Goal: Task Accomplishment & Management: Use online tool/utility

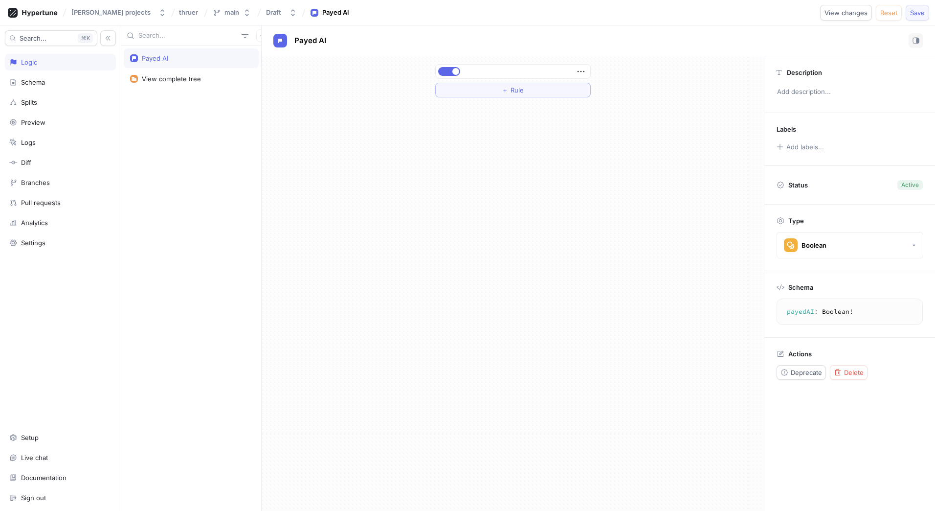
click at [927, 10] on button "Save" at bounding box center [917, 13] width 23 height 16
click at [243, 133] on div "Payed AI View complete tree" at bounding box center [191, 278] width 140 height 465
click at [49, 61] on div "Logic" at bounding box center [60, 62] width 102 height 8
click at [260, 38] on icon "button" at bounding box center [263, 36] width 6 height 6
click at [269, 68] on p "Variable" at bounding box center [270, 72] width 24 height 10
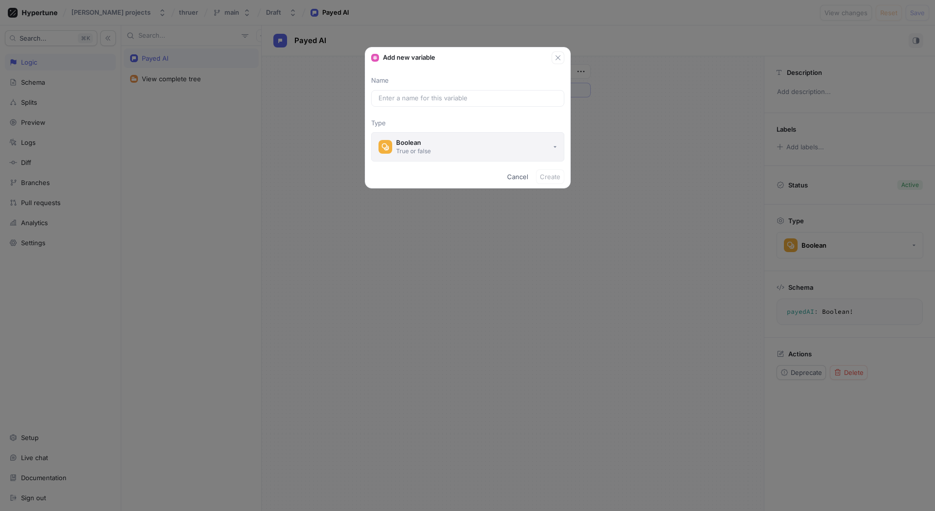
click at [433, 152] on button "Boolean True or false" at bounding box center [467, 146] width 193 height 29
click at [264, 133] on div "Add new variable Name Type Boolean True or false Cancel Create" at bounding box center [467, 255] width 935 height 511
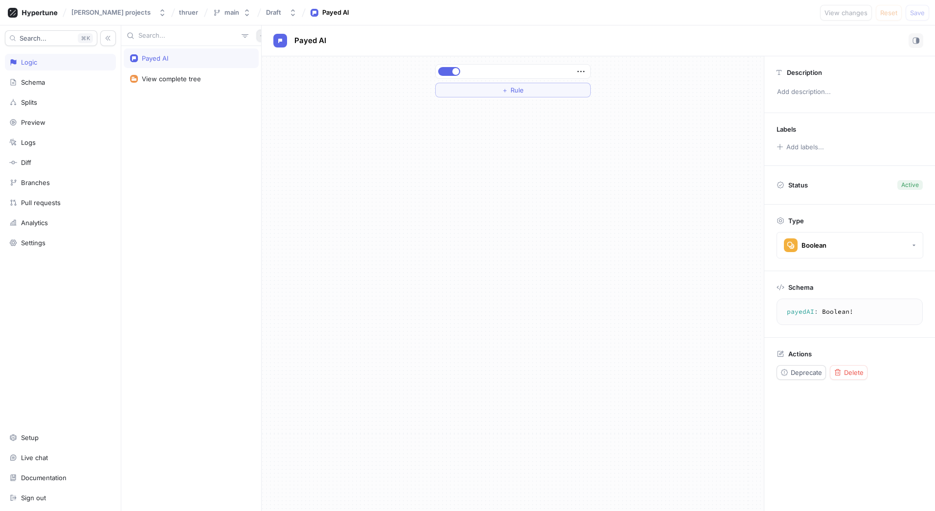
click at [256, 34] on button "button" at bounding box center [262, 35] width 13 height 13
click at [269, 58] on p "Flag" at bounding box center [264, 55] width 13 height 10
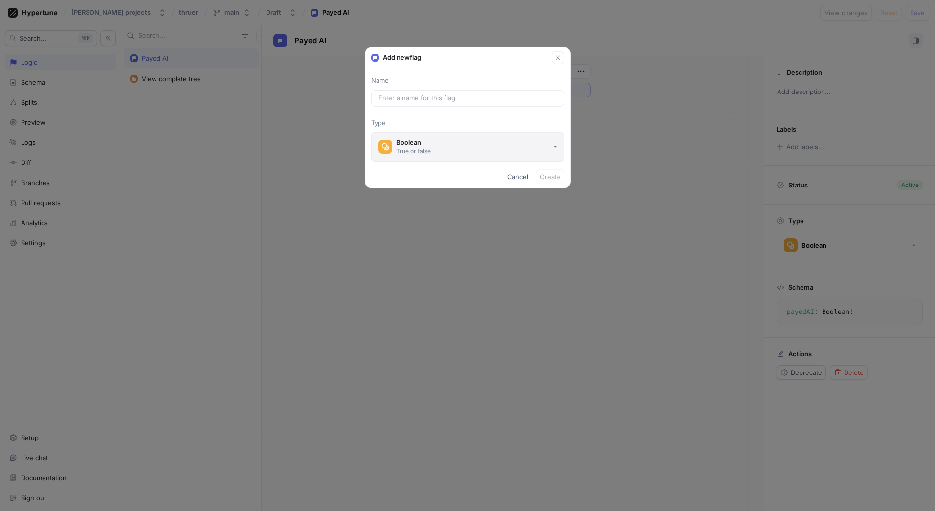
click at [427, 154] on div "True or false" at bounding box center [413, 151] width 35 height 8
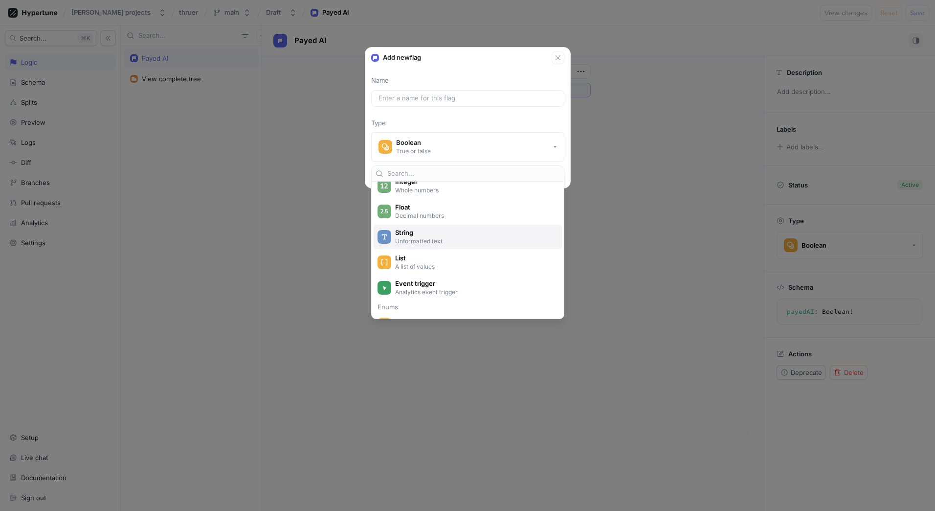
scroll to position [98, 0]
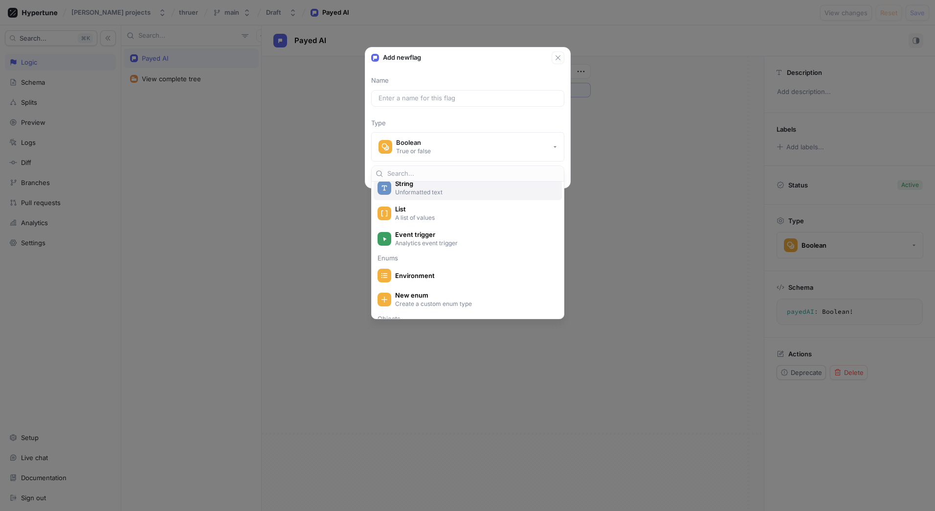
click at [427, 195] on p "Unformatted text" at bounding box center [473, 192] width 157 height 8
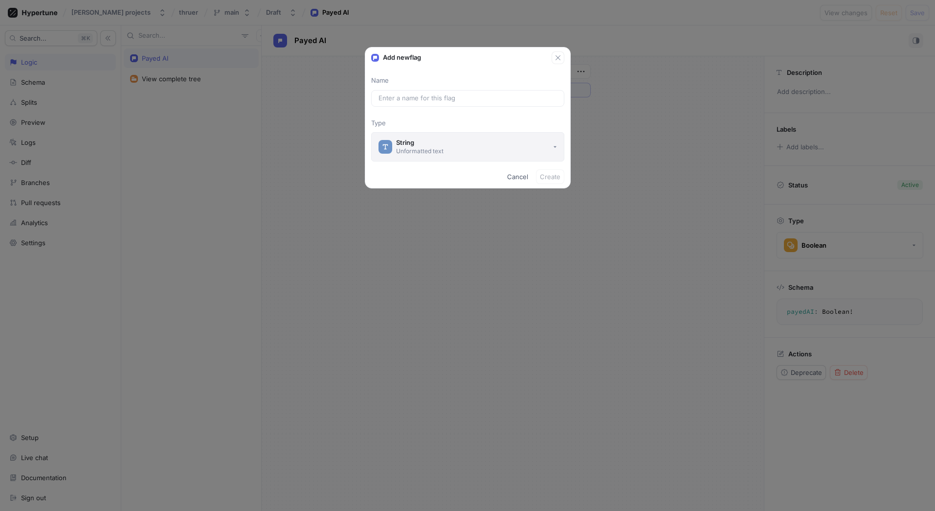
click at [441, 149] on div "Unformatted text" at bounding box center [419, 151] width 47 height 8
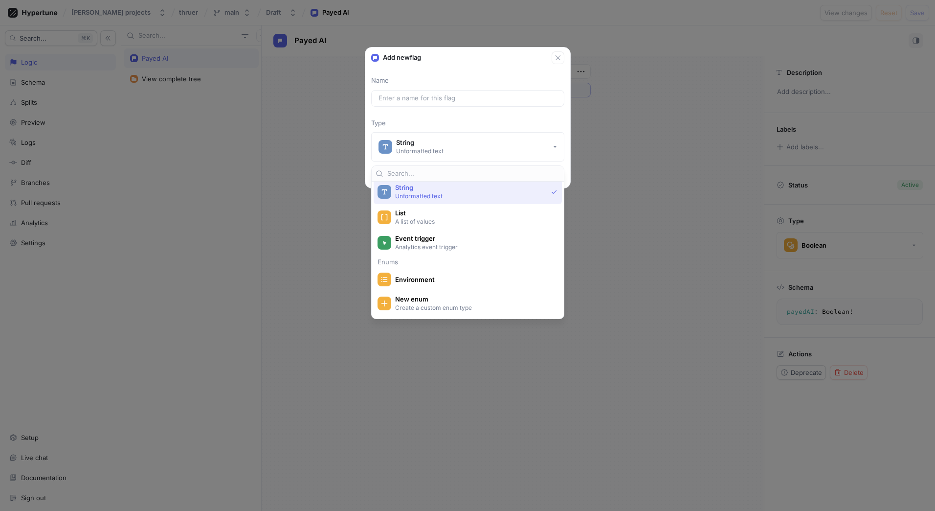
scroll to position [143, 0]
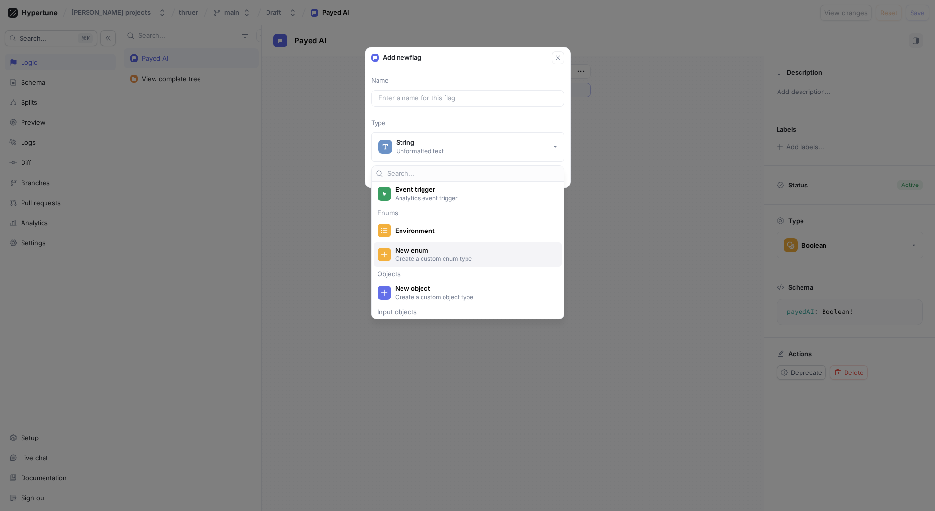
click at [419, 249] on span "New enum" at bounding box center [474, 250] width 158 height 8
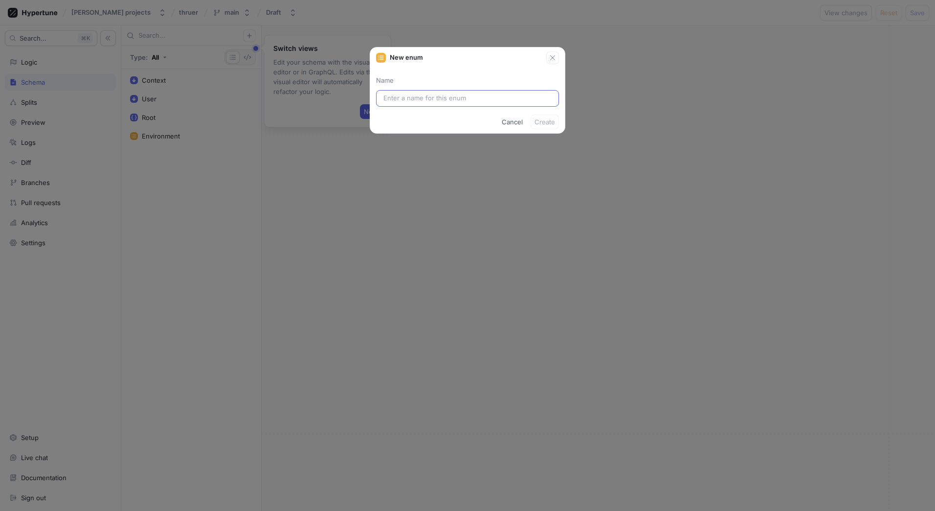
click at [416, 96] on input "text" at bounding box center [468, 98] width 168 height 10
type input "ai"
type input "AI"
type input "a"
type input "A"
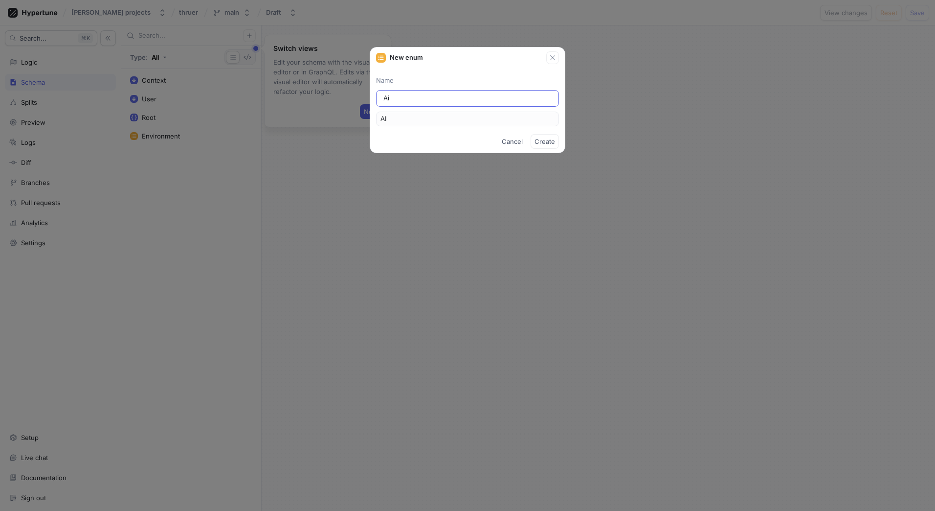
type input "[PERSON_NAME]"
type input "AIT"
type input "Ai Tp"
type input "AITp"
type input "Ai Tpy"
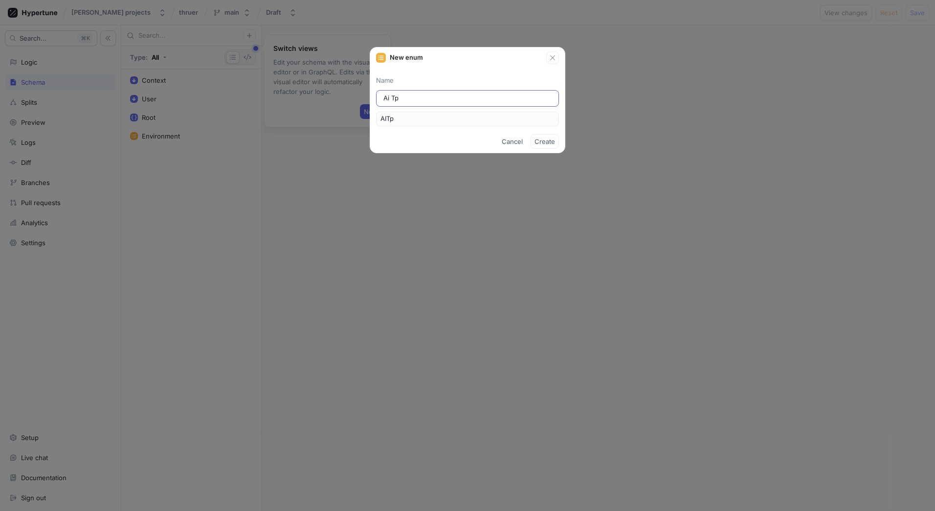
type input "AITpy"
type input "Ai Tp"
type input "AITp"
type input "[PERSON_NAME]"
type input "AIT"
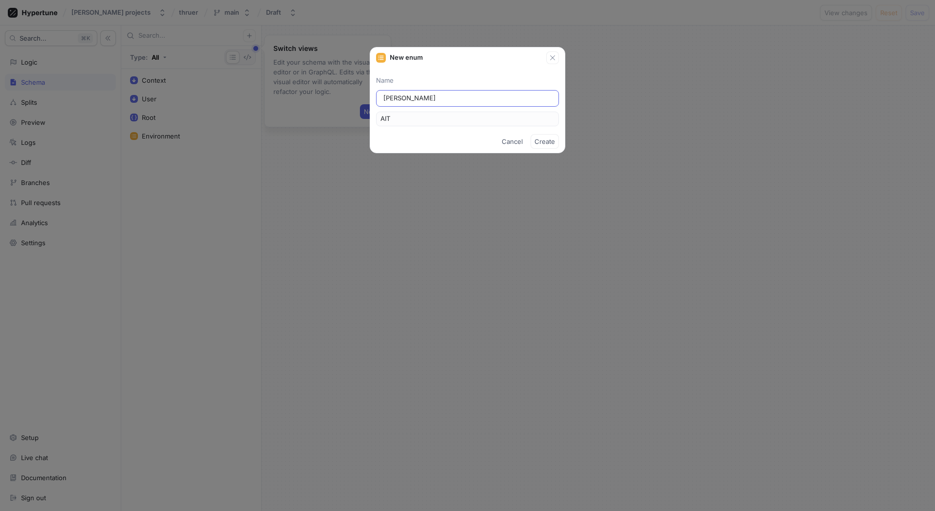
type input "[PERSON_NAME]"
type input "AITy"
type input "Ai Typ"
type input "AITyp"
type input "Ai Type"
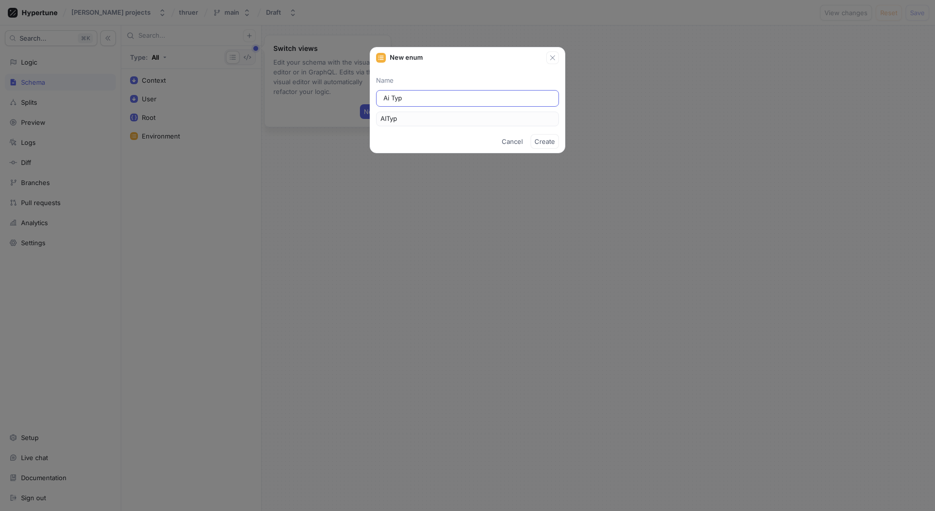
type input "AIType"
type input "Ai Type"
click at [553, 137] on button "Create" at bounding box center [545, 141] width 28 height 15
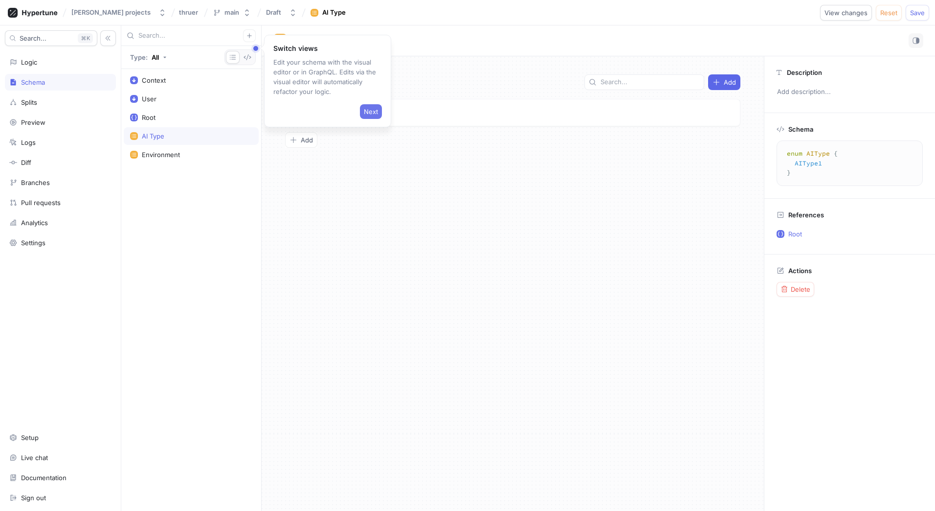
click at [374, 109] on span "Next" at bounding box center [371, 112] width 14 height 6
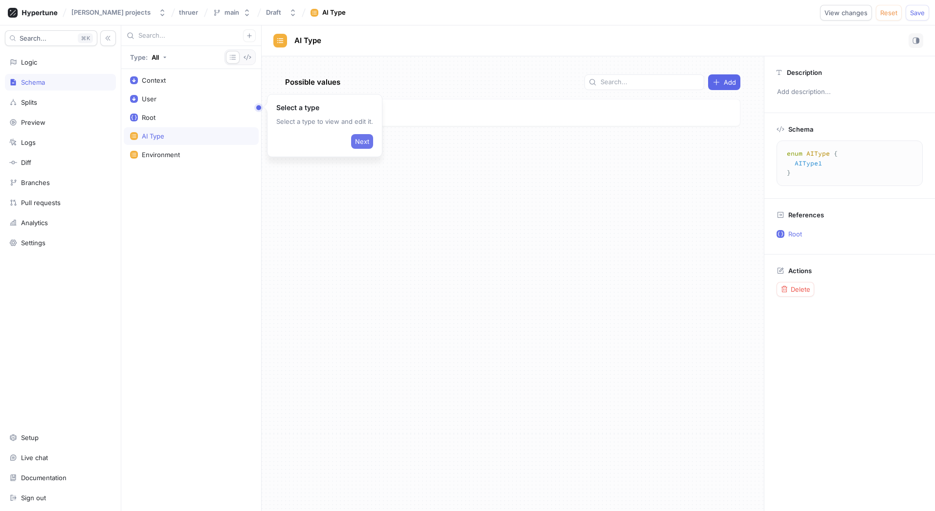
click at [364, 136] on button "Next" at bounding box center [362, 141] width 22 height 15
type textarea "type Root { aiType: AIType! payedAI: Boolean! }"
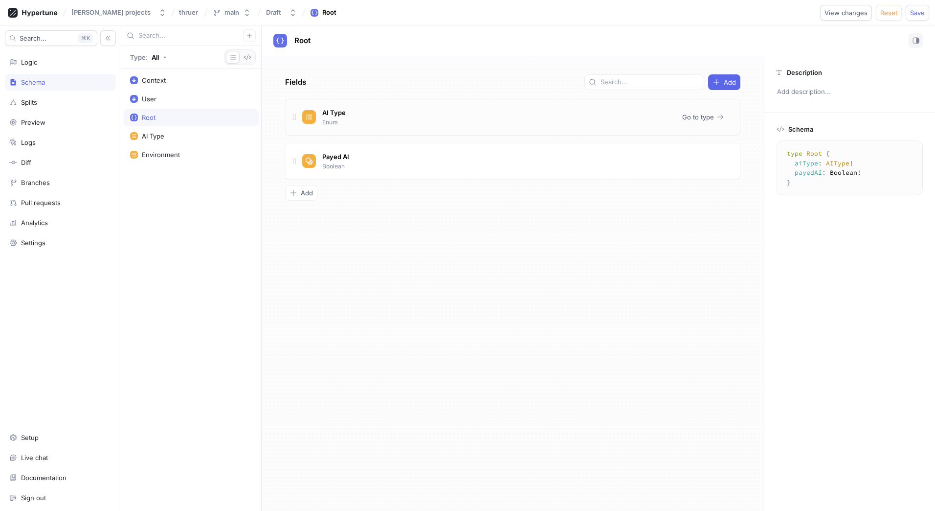
click at [318, 113] on div "AI Type Enum" at bounding box center [488, 117] width 372 height 20
click at [342, 113] on span "AI Type" at bounding box center [333, 113] width 23 height 8
click at [705, 114] on span "Go to type" at bounding box center [698, 117] width 32 height 6
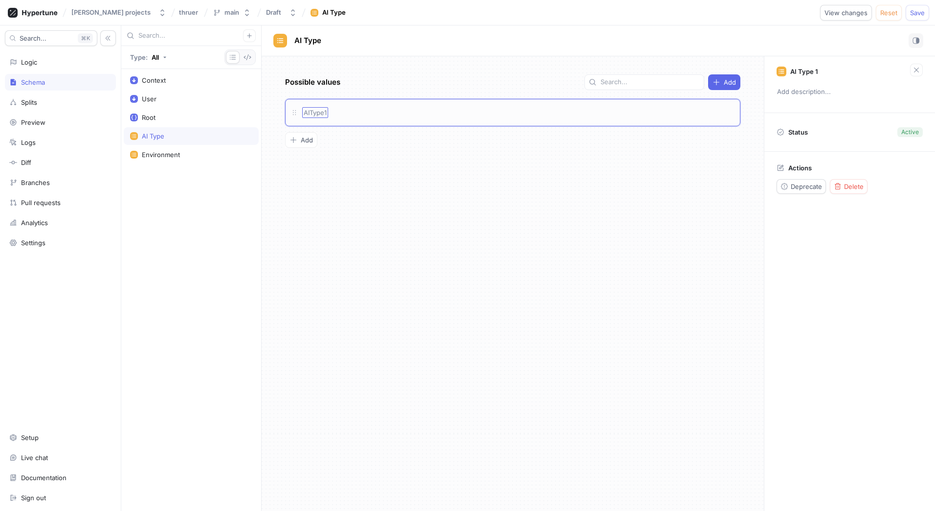
click at [311, 115] on span "AIType1" at bounding box center [315, 113] width 23 height 8
click at [417, 151] on div "Possible values Add AIType1 To pick up a draggable item, press the space bar. W…" at bounding box center [513, 283] width 502 height 454
click at [313, 109] on span "AIType1" at bounding box center [315, 113] width 23 height 8
type input "liara"
click at [408, 165] on div "Possible values Add liara liara To pick up a draggable item, press the space ba…" at bounding box center [513, 283] width 502 height 454
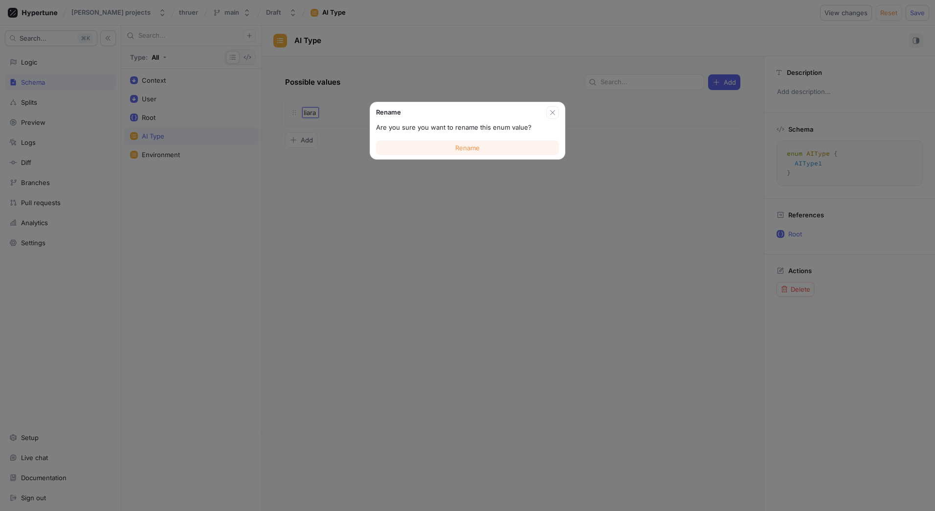
click at [452, 151] on button "Rename" at bounding box center [467, 147] width 183 height 15
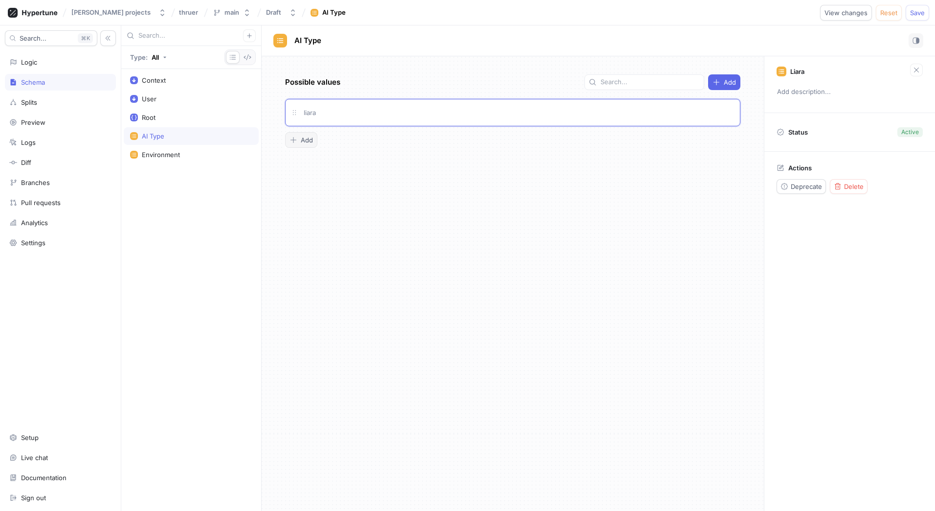
click at [292, 136] on button "Add" at bounding box center [301, 140] width 32 height 16
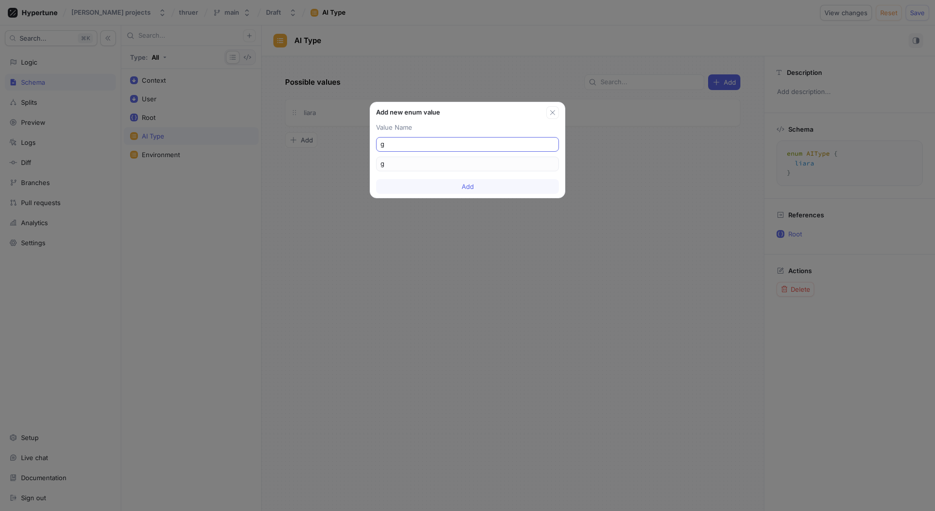
type input "ga"
type input "gap"
type input "gap_"
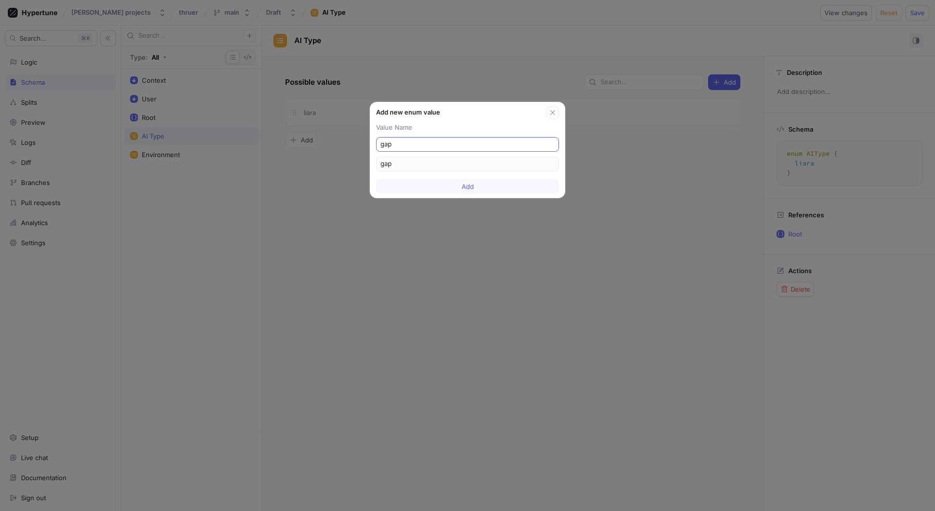
type input "gap_"
type input "gap_g"
type input "gap_gp"
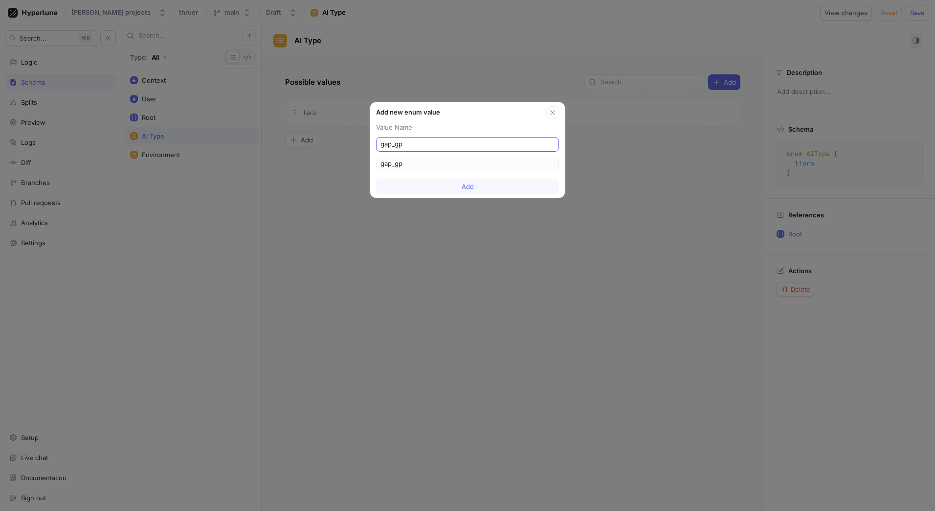
type input "gap_gpt"
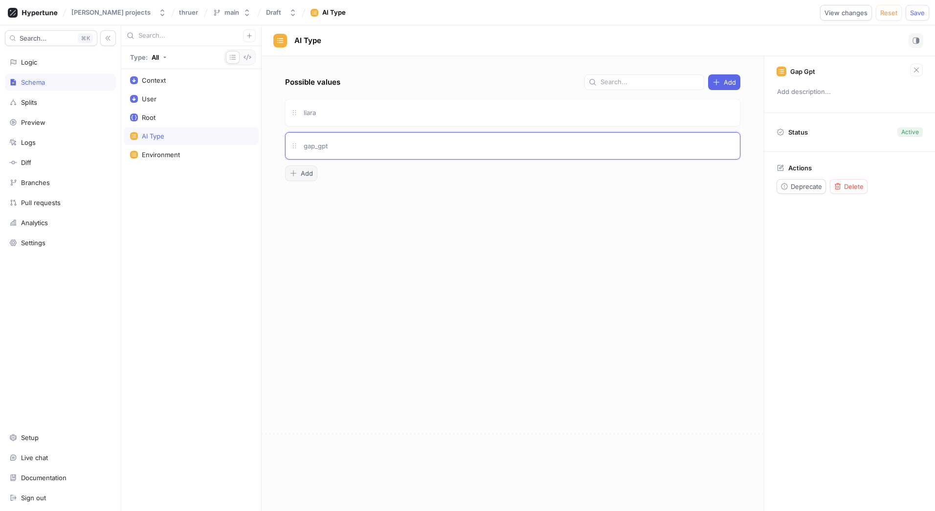
click at [302, 171] on span "Add" at bounding box center [307, 173] width 12 height 6
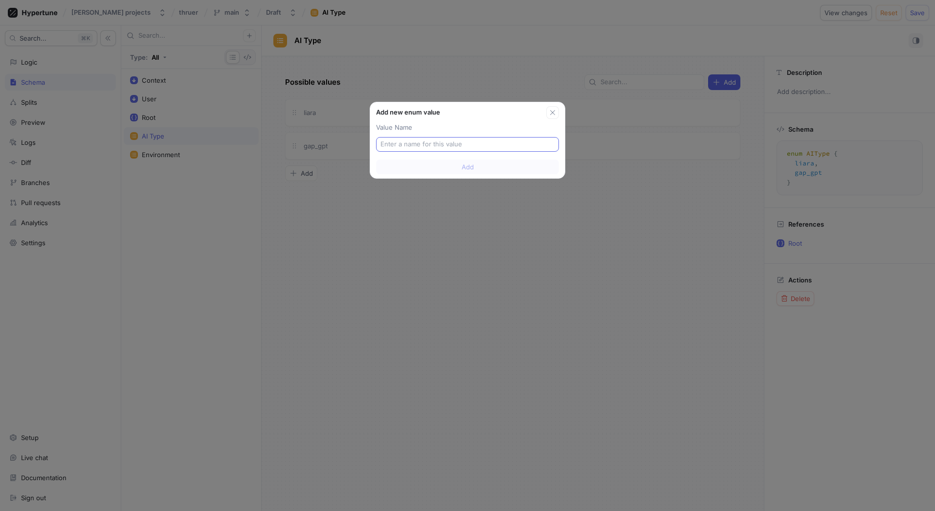
click at [417, 144] on input "text" at bounding box center [468, 144] width 174 height 10
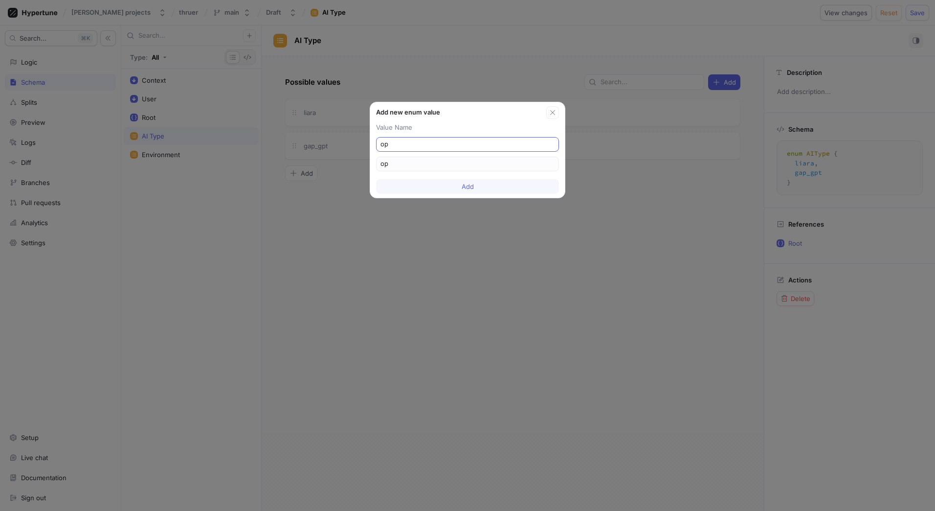
type input "ope"
type input "open"
type input "open_"
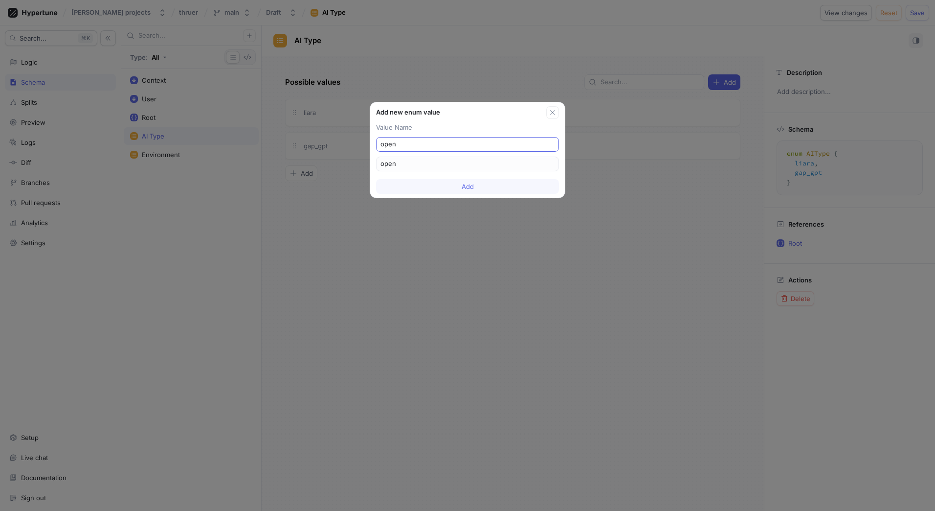
type input "open_"
type input "open_r"
type input "open_ro"
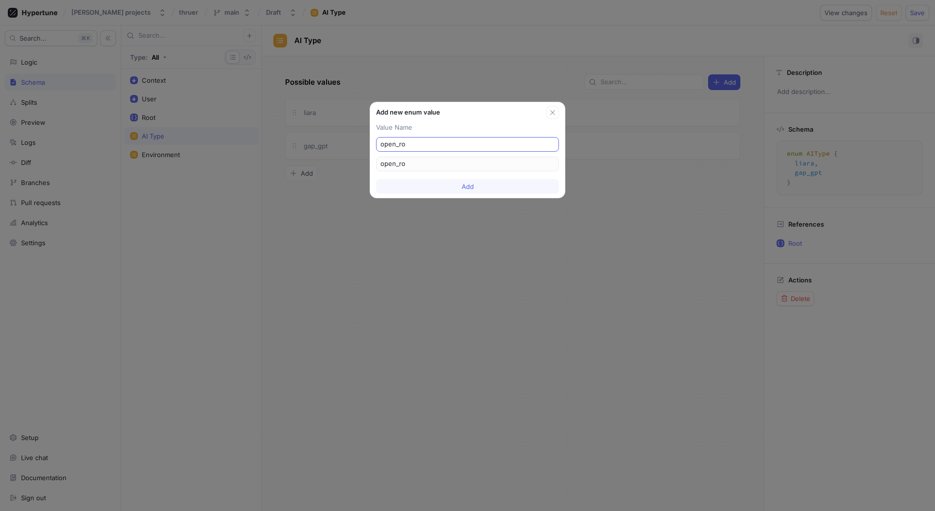
type input "open_rou"
type input "open_rout"
type input "open_route"
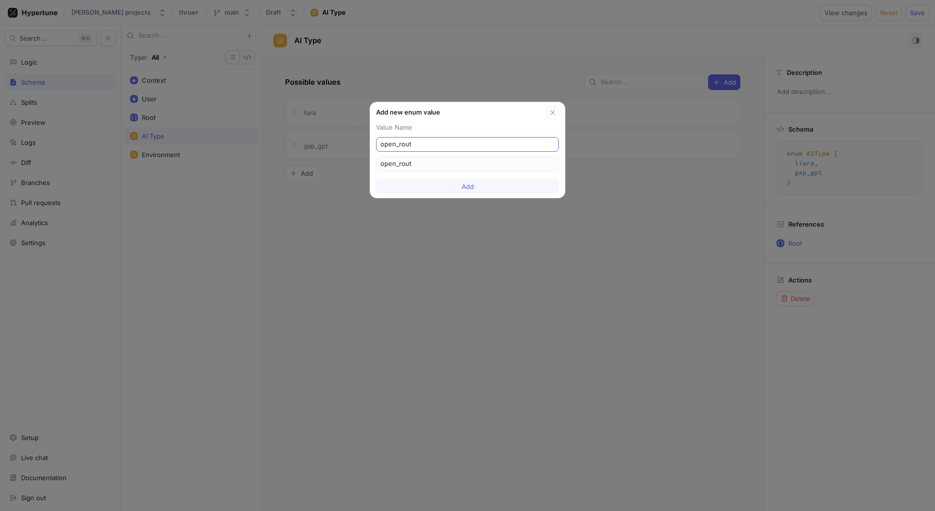
type input "open_route"
type input "open_router"
type textarea "enum AIType { liara, gap_gpt, open_router }"
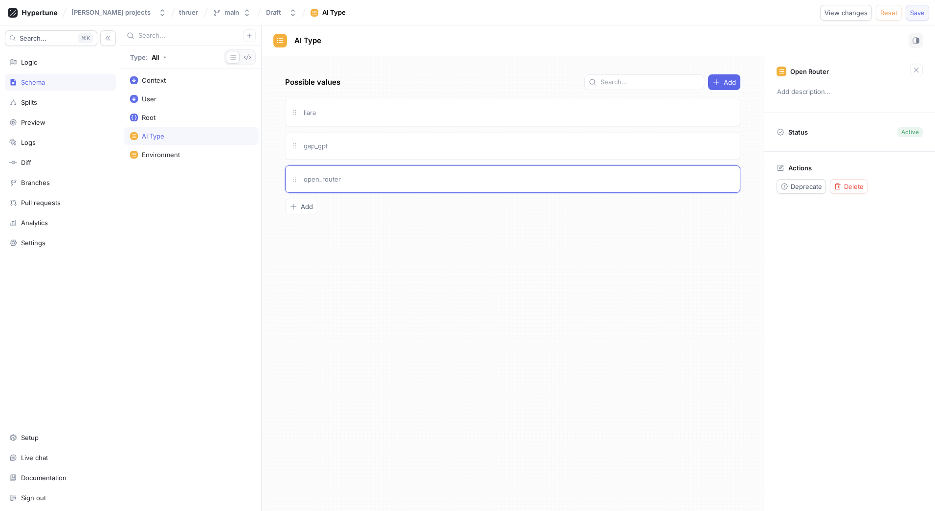
click at [915, 15] on span "Save" at bounding box center [917, 13] width 15 height 6
click at [65, 64] on div "Logic" at bounding box center [60, 62] width 102 height 8
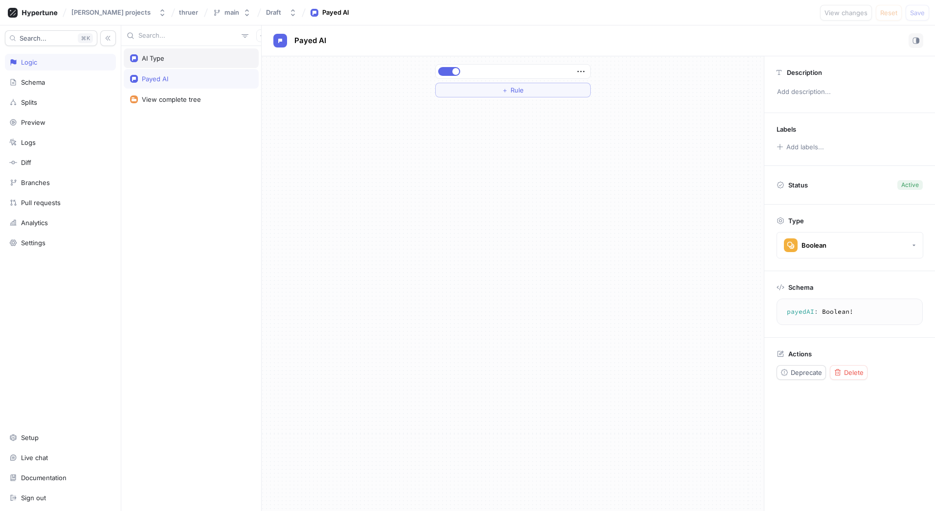
click at [187, 62] on div "AI Type" at bounding box center [191, 58] width 122 height 8
click at [582, 74] on icon "button" at bounding box center [581, 71] width 11 height 11
click at [573, 73] on div "Liara" at bounding box center [513, 71] width 156 height 15
click at [564, 71] on div at bounding box center [570, 72] width 18 height 18
click at [473, 178] on div "3 results available. Use Up and Down to choose options, press Enter to select t…" at bounding box center [513, 283] width 502 height 454
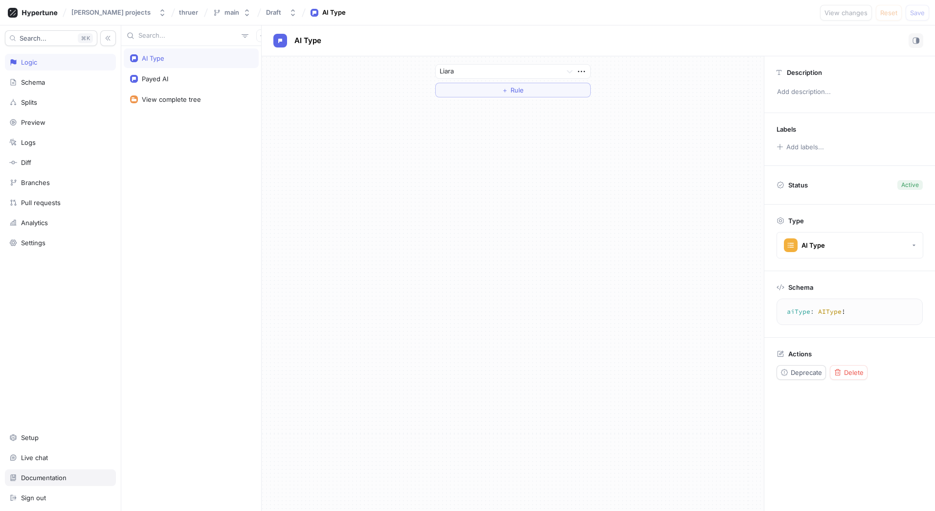
click at [56, 472] on div "Documentation" at bounding box center [60, 477] width 111 height 17
click at [467, 76] on div at bounding box center [499, 72] width 118 height 12
click at [469, 110] on div "Gap Gpt" at bounding box center [513, 107] width 155 height 16
click at [911, 13] on span "Save" at bounding box center [917, 13] width 15 height 6
